Goal: Contribute content: Add original content to the website for others to see

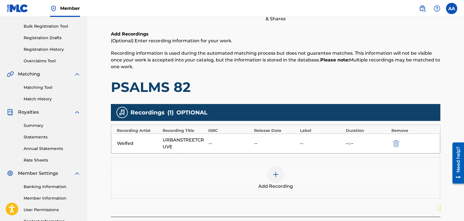
click at [275, 174] on img at bounding box center [275, 174] width 7 height 7
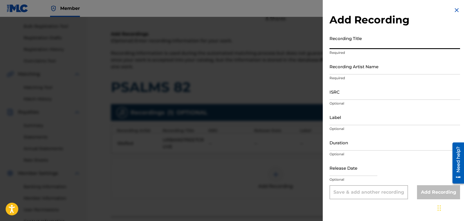
click at [367, 43] on input "Recording Title" at bounding box center [395, 41] width 131 height 16
type input "UrbanStreetCurve"
click at [381, 71] on input "Recording Artist Name" at bounding box center [395, 66] width 131 height 16
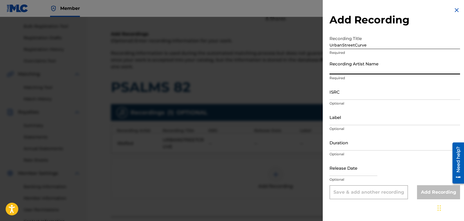
type input "Welfed"
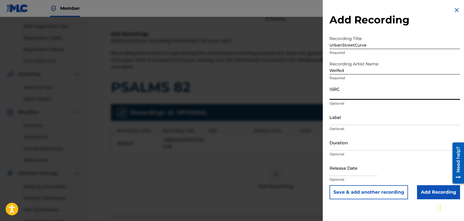
click at [361, 99] on input "ISRC" at bounding box center [395, 92] width 131 height 16
click at [361, 97] on input "ISRC" at bounding box center [395, 92] width 131 height 16
type input "ushm92293798"
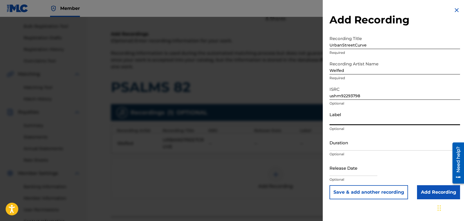
click at [361, 123] on input "Label" at bounding box center [395, 117] width 131 height 16
type input "SIDEWALK CAFÈ RECORDS"
click at [430, 192] on input "Add Recording" at bounding box center [438, 192] width 43 height 14
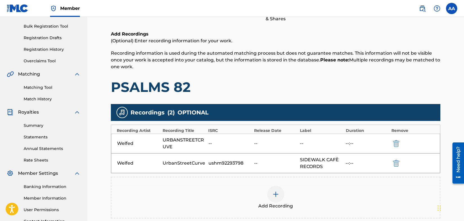
click at [397, 142] on img "submit" at bounding box center [396, 143] width 6 height 7
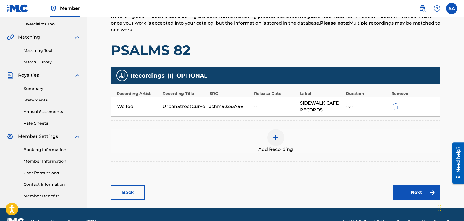
scroll to position [131, 0]
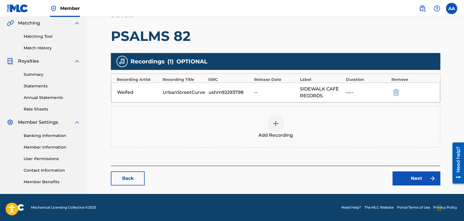
click at [422, 179] on link "Next" at bounding box center [417, 178] width 48 height 14
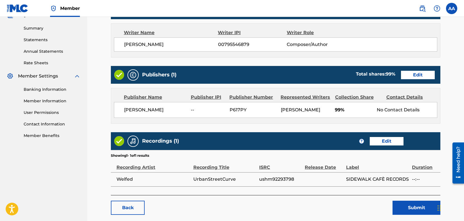
scroll to position [177, 0]
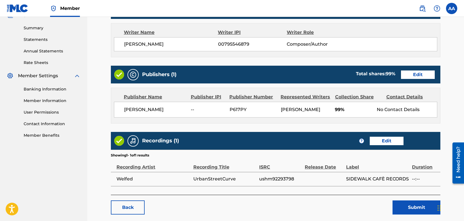
click at [389, 140] on link "Edit" at bounding box center [387, 140] width 34 height 8
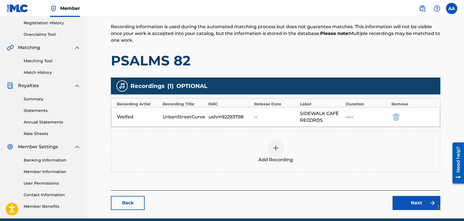
scroll to position [131, 0]
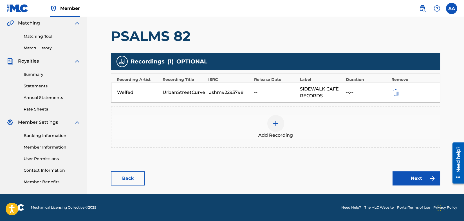
click at [276, 123] on img at bounding box center [275, 123] width 7 height 7
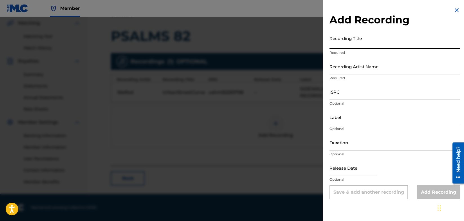
click at [360, 47] on input "Recording Title" at bounding box center [395, 41] width 131 height 16
type input "[DEMOGRAPHIC_DATA] 82"
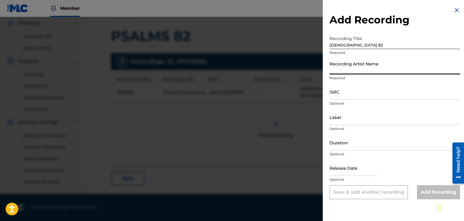
click at [360, 71] on input "Recording Artist Name" at bounding box center [395, 66] width 131 height 16
type input "Welfed"
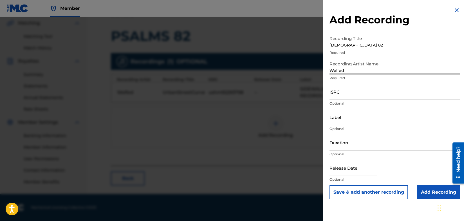
click at [352, 98] on input "ISRC" at bounding box center [395, 92] width 131 height 16
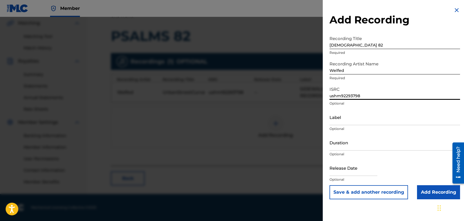
click at [362, 97] on input "ushm92293798" at bounding box center [395, 92] width 131 height 16
type input "ushm92293794"
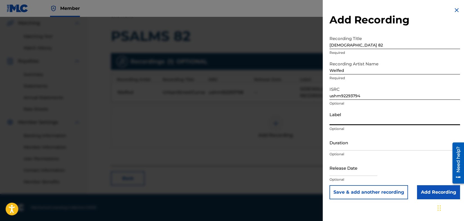
click at [361, 123] on input "Label" at bounding box center [395, 117] width 131 height 16
type input "SIDEWALK CAFÈ RECORDS"
click at [425, 189] on input "Add Recording" at bounding box center [438, 192] width 43 height 14
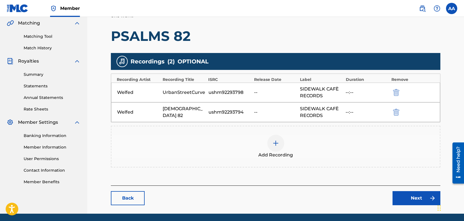
click at [397, 92] on img "submit" at bounding box center [396, 92] width 6 height 7
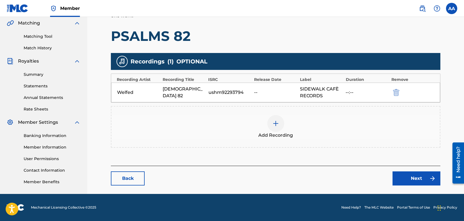
click at [415, 178] on link "Next" at bounding box center [417, 178] width 48 height 14
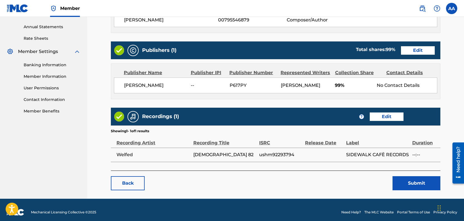
scroll to position [205, 0]
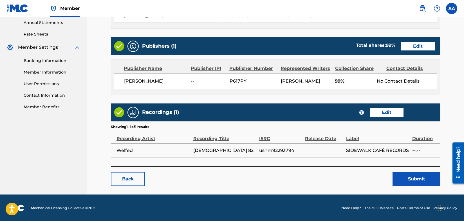
click at [419, 180] on button "Submit" at bounding box center [417, 179] width 48 height 14
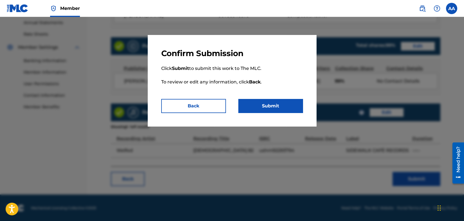
click at [268, 107] on button "Submit" at bounding box center [270, 106] width 65 height 14
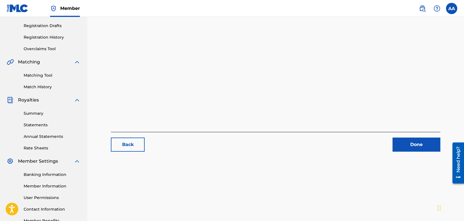
scroll to position [97, 0]
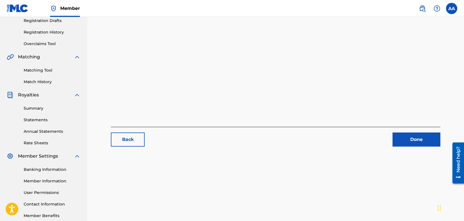
click at [128, 140] on link "Back" at bounding box center [128, 139] width 34 height 14
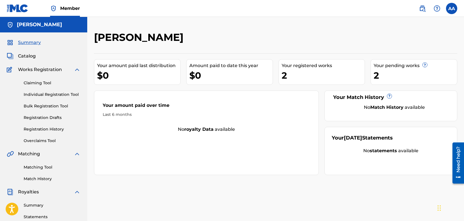
click at [32, 55] on span "Catalog" at bounding box center [27, 56] width 18 height 7
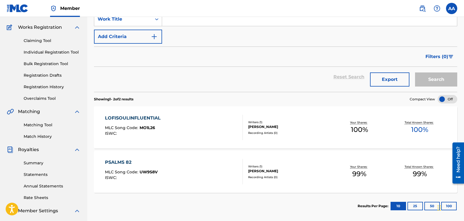
scroll to position [43, 0]
click at [121, 161] on div "PSALMS 82" at bounding box center [131, 161] width 53 height 7
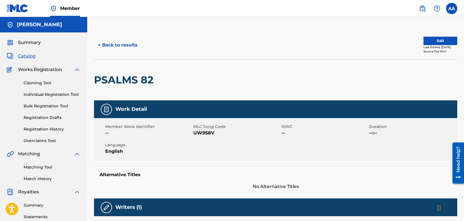
click at [437, 42] on button "Edit" at bounding box center [441, 41] width 34 height 8
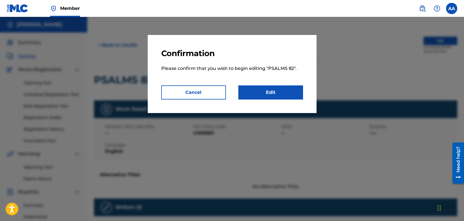
click at [277, 94] on link "Edit" at bounding box center [270, 92] width 65 height 14
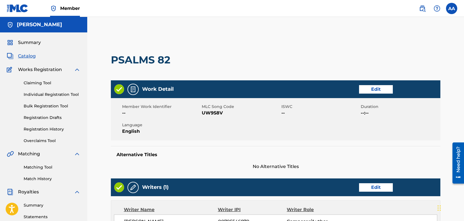
click at [369, 89] on link "Edit" at bounding box center [376, 89] width 34 height 8
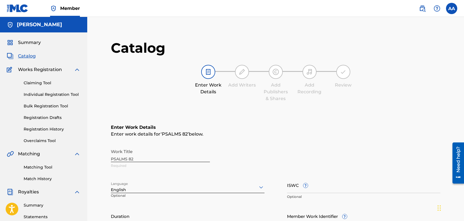
click at [139, 158] on div "Work Title PSALMS 82 Required" at bounding box center [276, 158] width 330 height 25
click at [132, 160] on div "Work Title PSALMS 82 Required" at bounding box center [276, 158] width 330 height 25
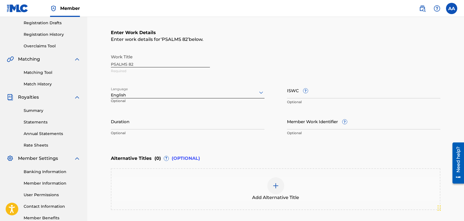
scroll to position [90, 0]
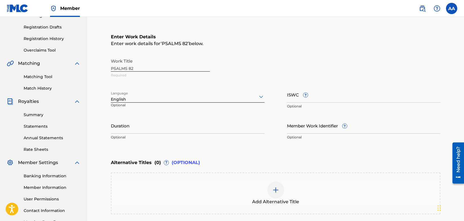
click at [136, 69] on div "Work Title PSALMS 82 Required" at bounding box center [276, 67] width 330 height 25
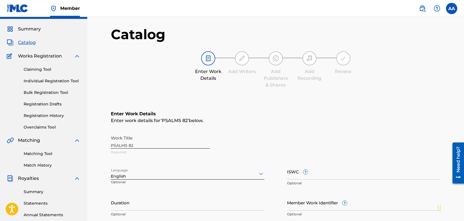
scroll to position [0, 0]
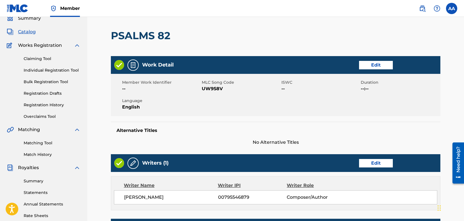
scroll to position [24, 0]
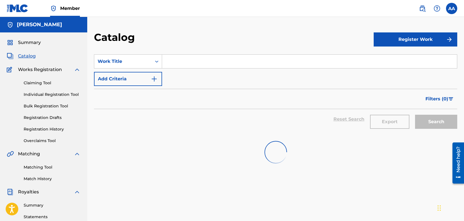
scroll to position [43, 0]
